Goal: Transaction & Acquisition: Subscribe to service/newsletter

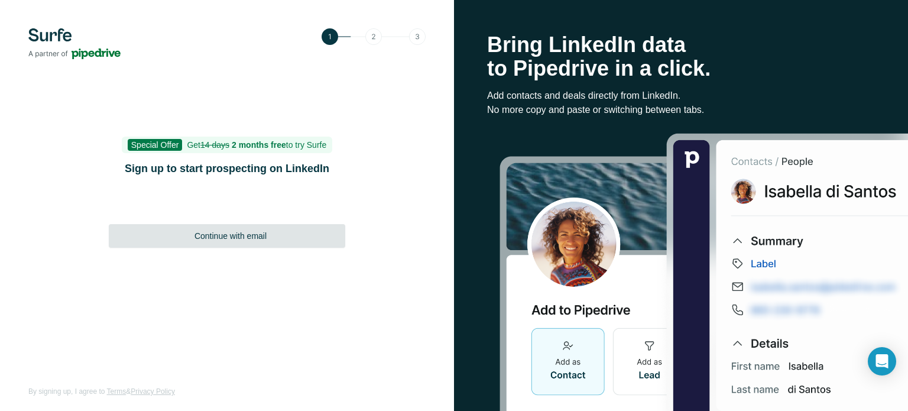
click at [210, 234] on span "Continue with email" at bounding box center [230, 236] width 72 height 12
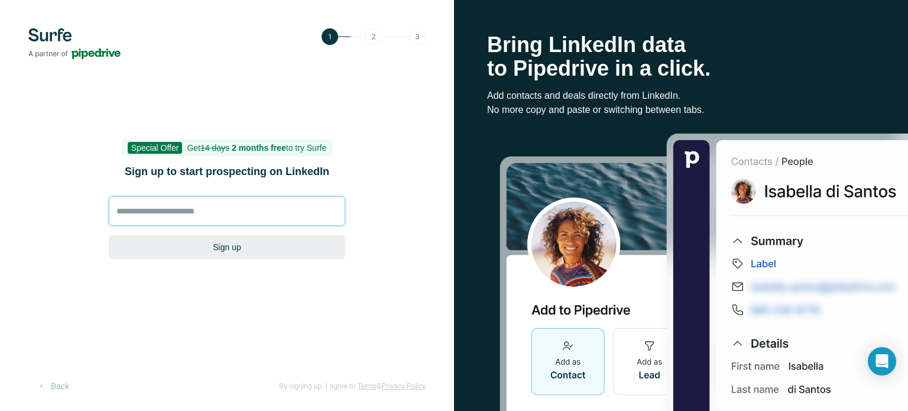
click at [210, 215] on input at bounding box center [227, 211] width 236 height 30
type input "*"
click at [154, 207] on input at bounding box center [227, 211] width 236 height 30
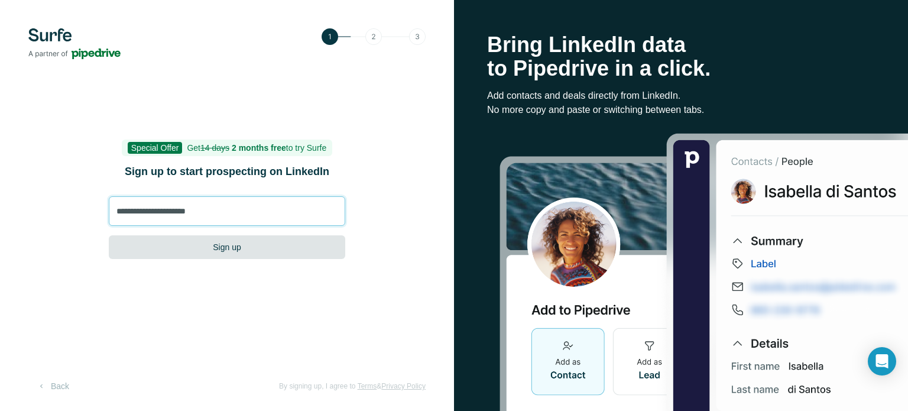
type input "**********"
click at [175, 250] on button "Sign up" at bounding box center [227, 247] width 236 height 24
click at [252, 254] on button "Sign up" at bounding box center [227, 247] width 236 height 24
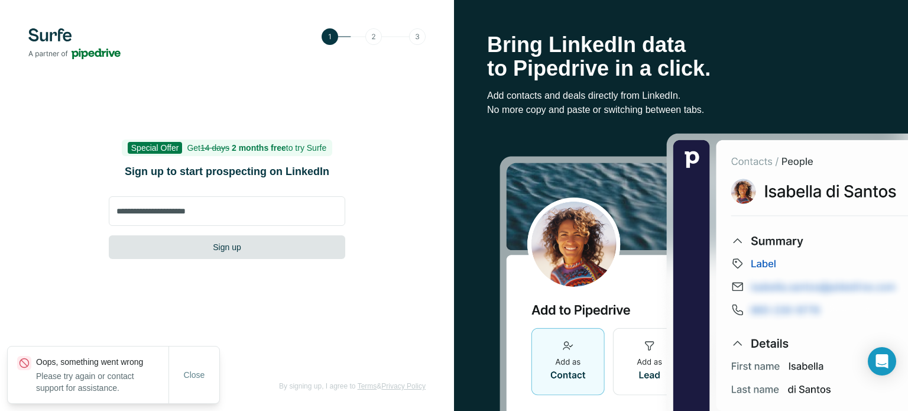
click at [216, 246] on button "Sign up" at bounding box center [227, 247] width 236 height 24
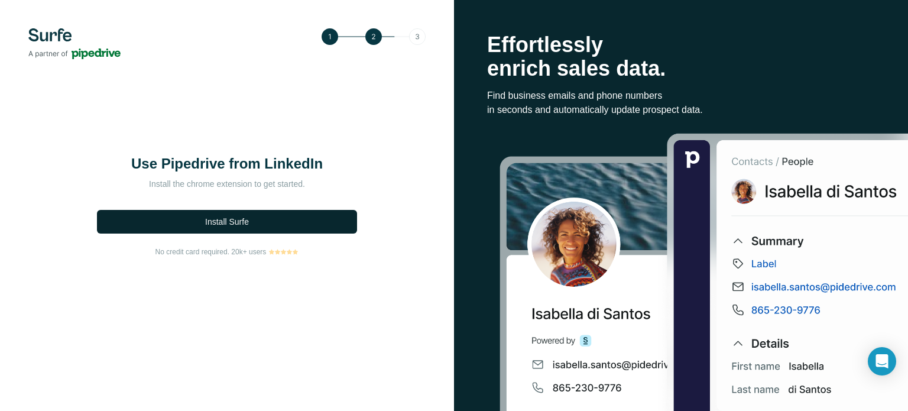
click at [210, 229] on button "Install Surfe" at bounding box center [227, 222] width 260 height 24
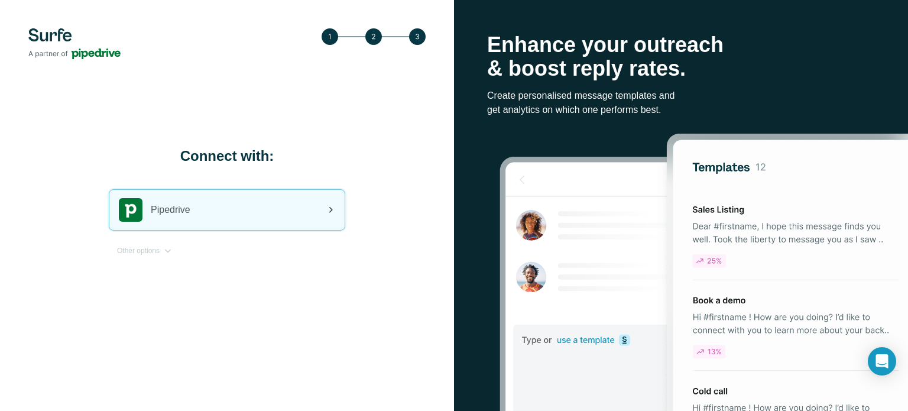
click at [276, 219] on div "Pipedrive" at bounding box center [226, 210] width 235 height 40
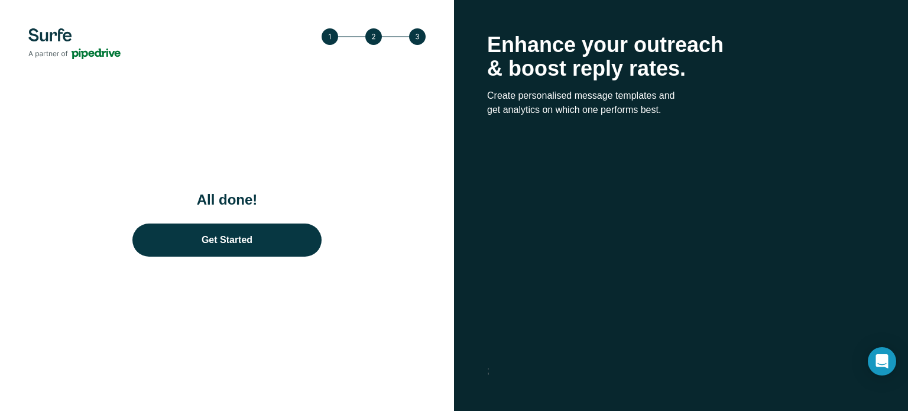
click at [414, 340] on div "All done! Get Started" at bounding box center [227, 205] width 454 height 411
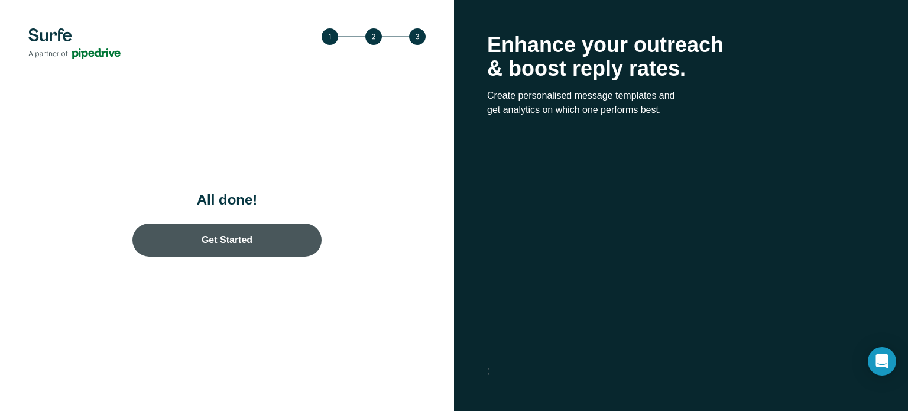
click at [233, 246] on link "Get Started" at bounding box center [226, 239] width 189 height 33
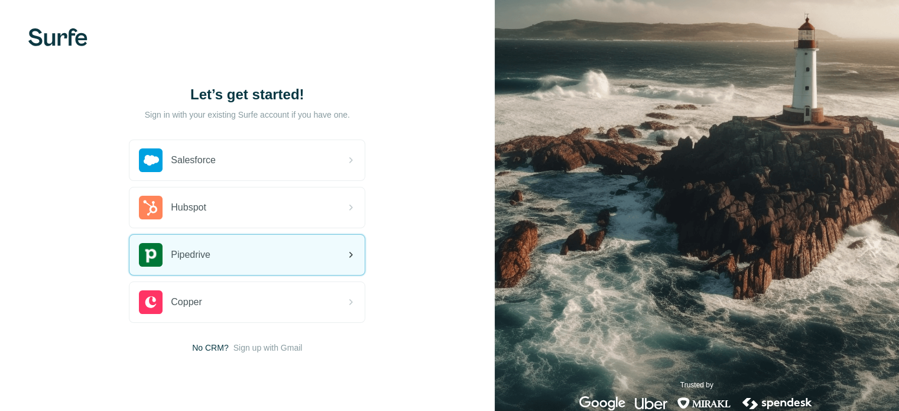
click at [218, 246] on div "Pipedrive" at bounding box center [246, 255] width 235 height 40
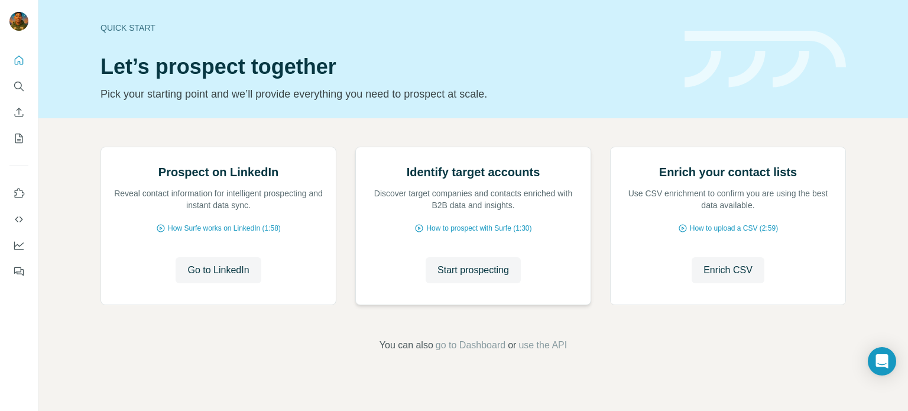
scroll to position [99, 0]
click at [601, 147] on div "Prospect on LinkedIn Reveal contact information for intelligent prospecting and…" at bounding box center [472, 228] width 745 height 163
click at [449, 277] on span "Start prospecting" at bounding box center [473, 270] width 72 height 14
